Goal: Navigation & Orientation: Find specific page/section

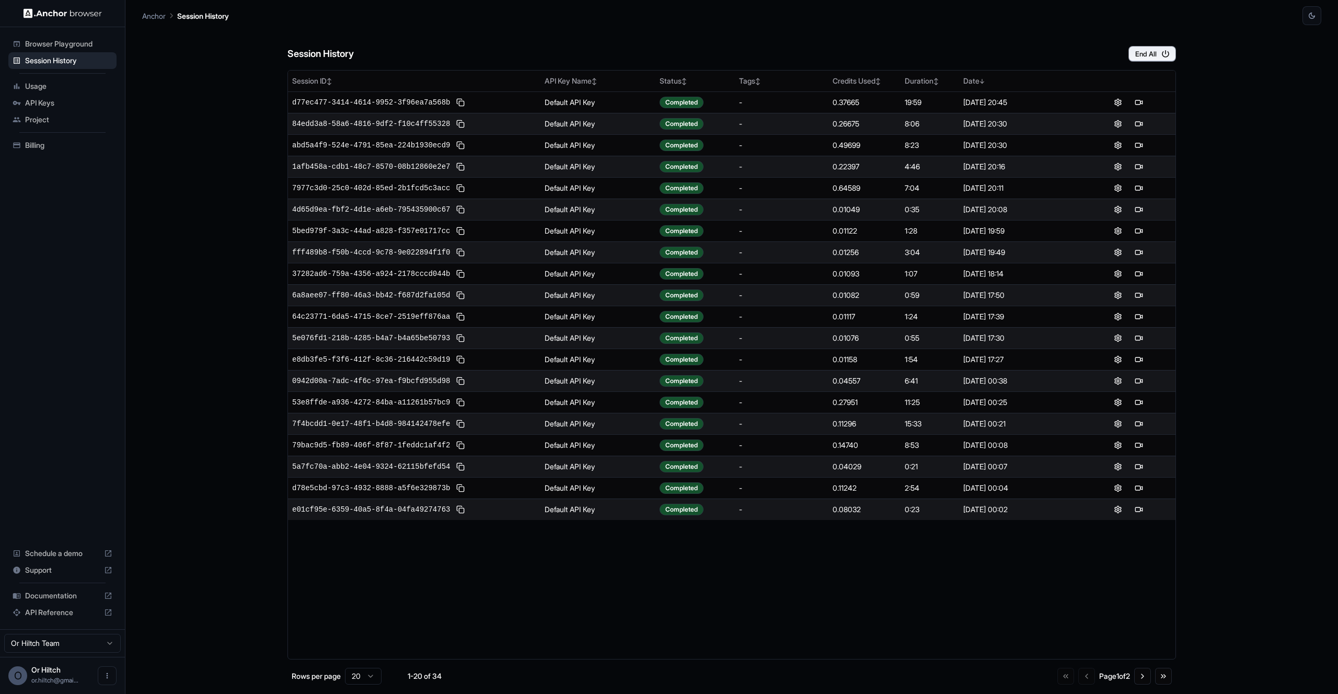
click at [1227, 132] on div "Session History End All Session ID ↕ API Key Name ↕ Status ↕ Tags ↕ Credits Use…" at bounding box center [731, 359] width 1179 height 669
click at [208, 123] on div "Session History End All Session ID ↕ API Key Name ↕ Status ↕ Tags ↕ Credits Use…" at bounding box center [731, 359] width 1179 height 669
click at [42, 108] on span "API Keys" at bounding box center [68, 103] width 87 height 10
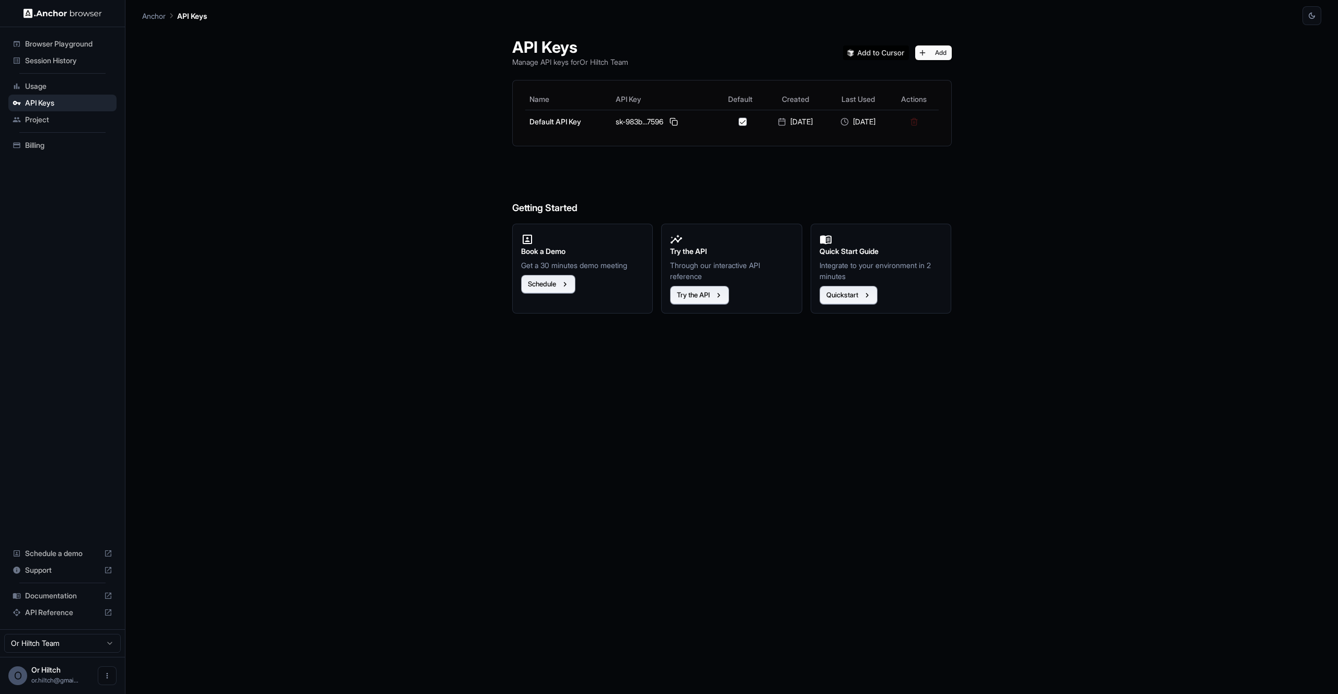
click at [35, 62] on span "Session History" at bounding box center [68, 60] width 87 height 10
